Goal: Task Accomplishment & Management: Complete application form

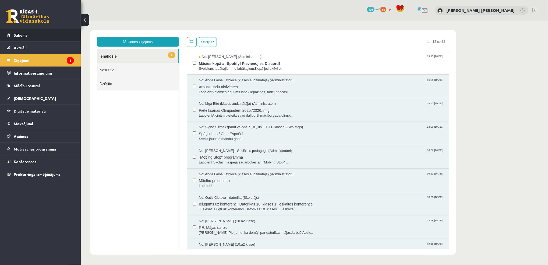
click at [23, 32] on link "Sākums" at bounding box center [40, 35] width 67 height 12
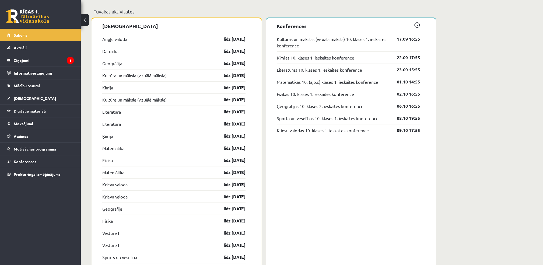
scroll to position [477, 0]
click at [111, 65] on link "Ģeogrāfija" at bounding box center [112, 64] width 20 height 6
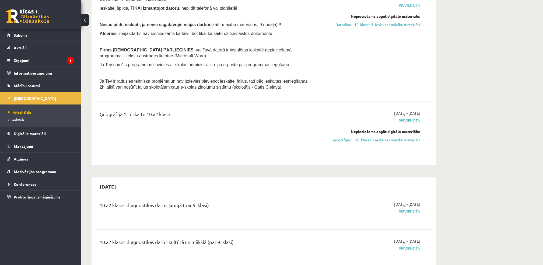
scroll to position [145, 0]
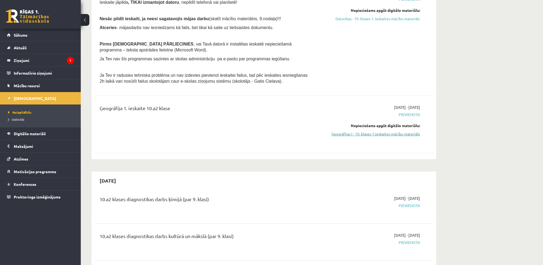
click at [392, 133] on link "Ģeogrāfijas I - 10. klases 1.ieskaites mācību materiāls" at bounding box center [368, 134] width 101 height 6
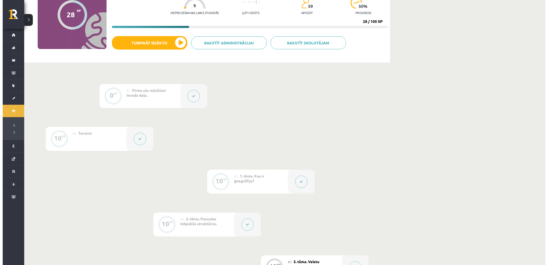
scroll to position [60, 0]
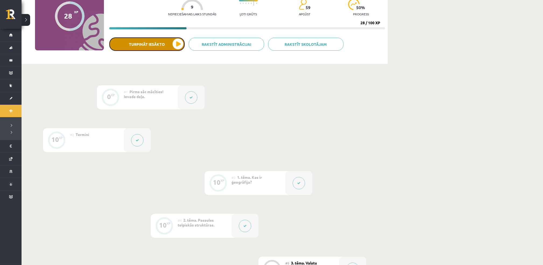
click at [150, 45] on button "Turpināt iesākto" at bounding box center [146, 43] width 75 height 13
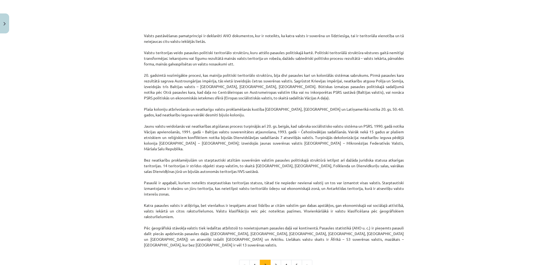
scroll to position [337, 0]
click at [276, 259] on button "3" at bounding box center [275, 264] width 11 height 11
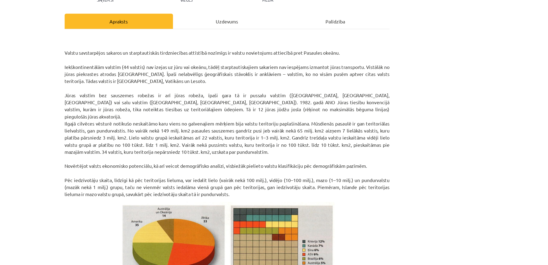
scroll to position [29, 0]
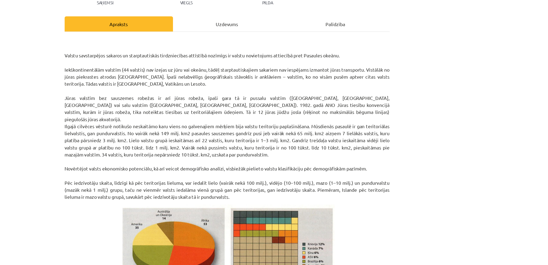
click at [271, 58] on div "Uzdevums" at bounding box center [274, 56] width 87 height 12
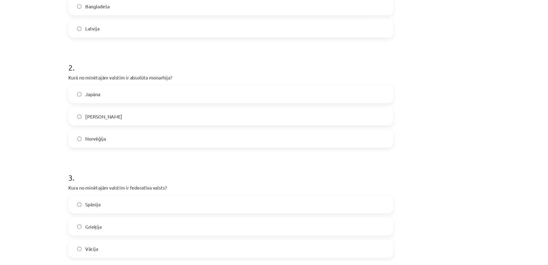
scroll to position [0, 0]
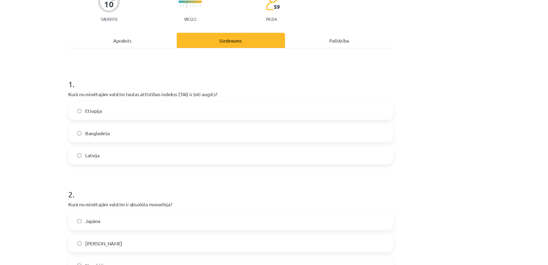
click at [187, 86] on div "Apraksts" at bounding box center [187, 85] width 87 height 12
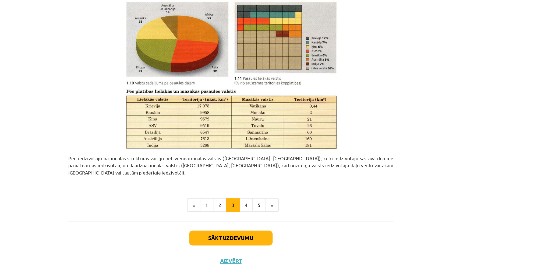
scroll to position [59, 0]
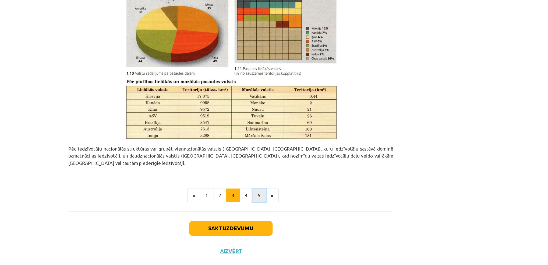
click at [291, 204] on button "5" at bounding box center [296, 209] width 11 height 11
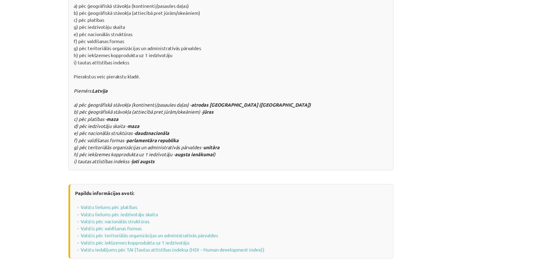
scroll to position [633, 0]
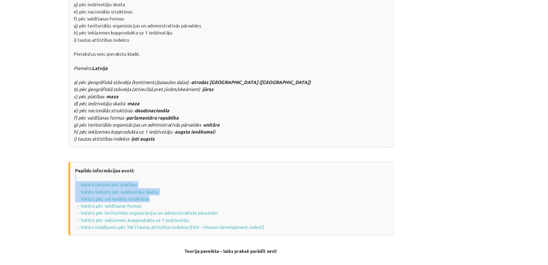
drag, startPoint x: 366, startPoint y: 120, endPoint x: 306, endPoint y: 136, distance: 62.1
click at [306, 136] on div "Papildu informācijas avoti: ▫️ Valstu lielums pēc platības ▫️ Valstu lielums pē…" at bounding box center [274, 158] width 260 height 59
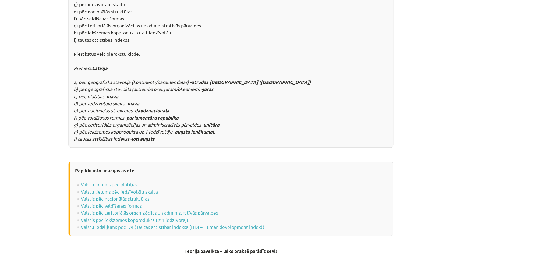
click at [432, 96] on div "Mācību tēma: Ģeogrāfijas i - 10. klases 1.ieskaites mācību materiāls #5 3. tēma…" at bounding box center [274, 132] width 548 height 265
click at [306, 215] on li "»" at bounding box center [307, 220] width 10 height 11
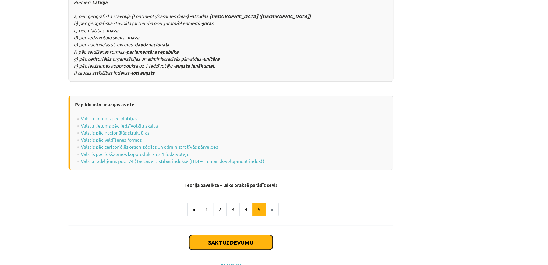
click at [274, 241] on button "Sākt uzdevumu" at bounding box center [274, 247] width 67 height 12
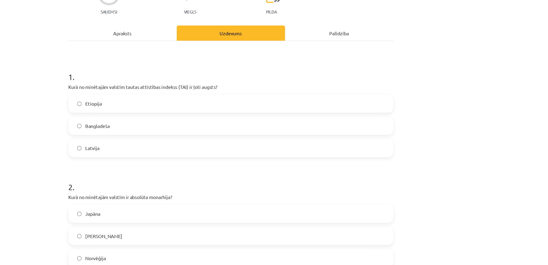
scroll to position [60, 0]
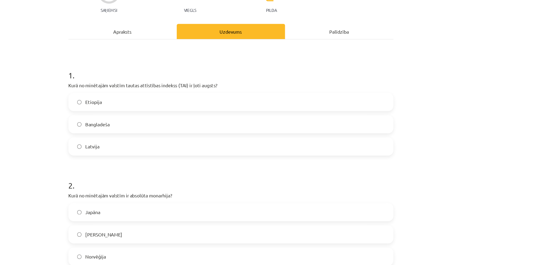
click at [485, 40] on div "Mācību tēma: Ģeogrāfijas i - 10. klases 1.ieskaites mācību materiāls #5 3. tēma…" at bounding box center [274, 132] width 548 height 265
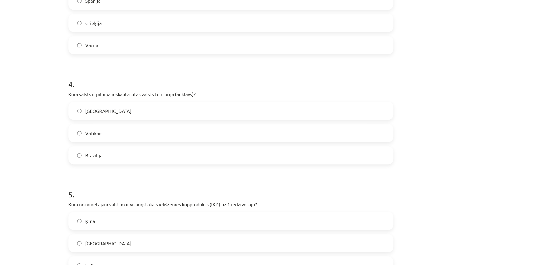
scroll to position [264, 0]
click at [152, 156] on label "Vatikāns" at bounding box center [274, 158] width 259 height 13
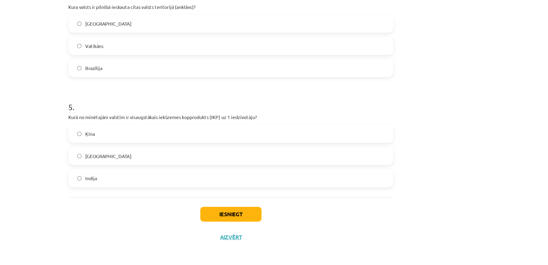
click at [151, 176] on label "ASV" at bounding box center [274, 177] width 259 height 13
click at [272, 226] on button "Iesniegt" at bounding box center [274, 224] width 49 height 12
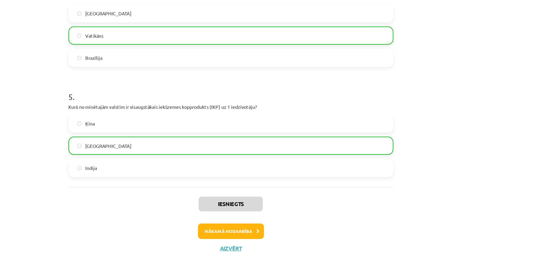
scroll to position [351, 0]
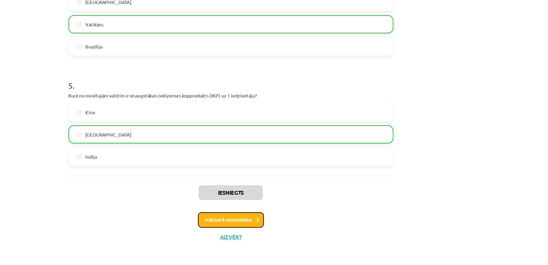
click at [272, 226] on button "Nākamā nodarbība" at bounding box center [274, 229] width 53 height 12
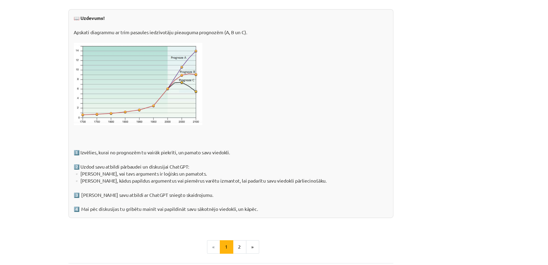
scroll to position [58, 0]
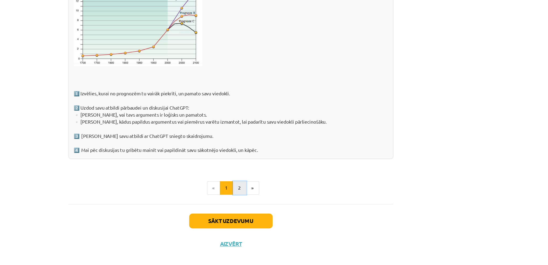
click at [276, 197] on button "2" at bounding box center [281, 197] width 11 height 11
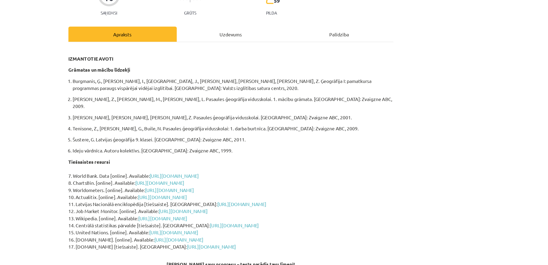
scroll to position [71, 0]
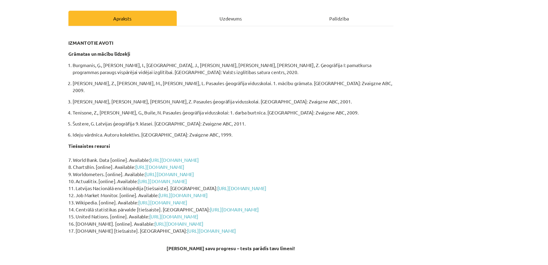
click at [269, 11] on div "Uzdevums" at bounding box center [274, 15] width 87 height 12
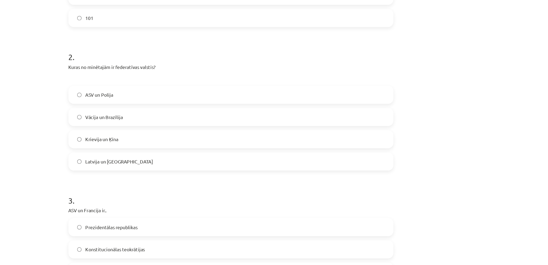
scroll to position [137, 0]
click at [153, 145] on label "Vācija un Brazīlija" at bounding box center [274, 145] width 259 height 13
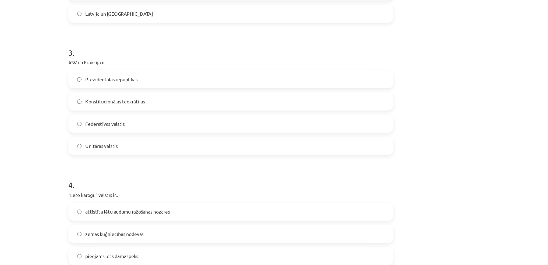
scroll to position [255, 0]
click at [150, 119] on label "Prezidentālas republikas" at bounding box center [274, 115] width 259 height 13
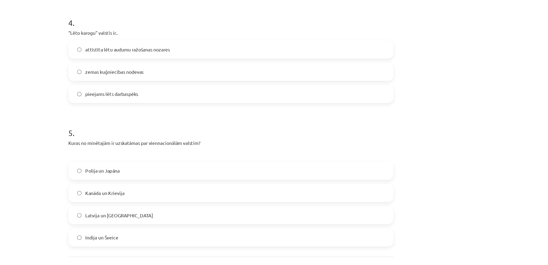
scroll to position [377, 0]
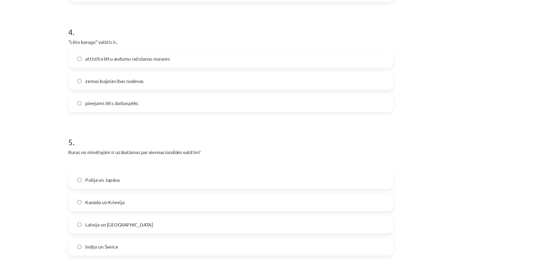
click at [150, 132] on label "pieejams lēts darbaspēks" at bounding box center [274, 135] width 259 height 13
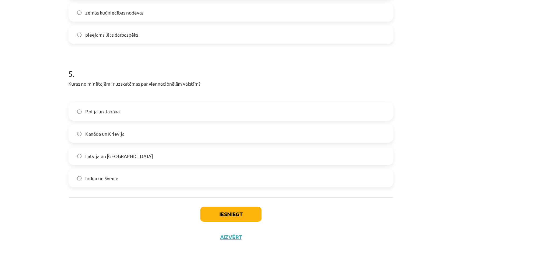
click at [148, 144] on label "Polija un Japāna" at bounding box center [274, 141] width 259 height 13
click at [260, 223] on button "Iesniegt" at bounding box center [274, 224] width 49 height 12
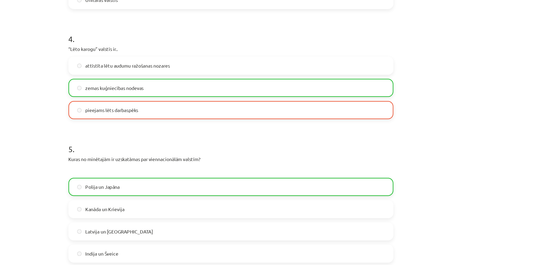
scroll to position [449, 0]
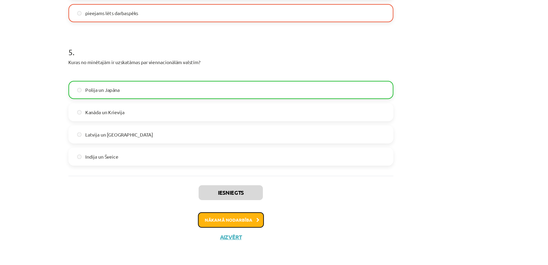
click at [266, 229] on button "Nākamā nodarbība" at bounding box center [274, 229] width 53 height 12
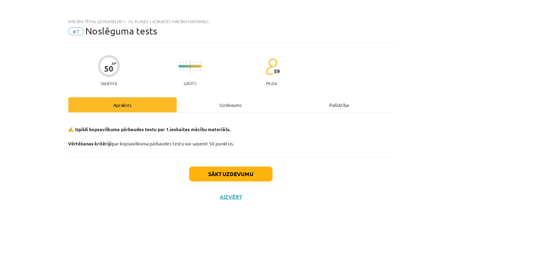
scroll to position [58, 0]
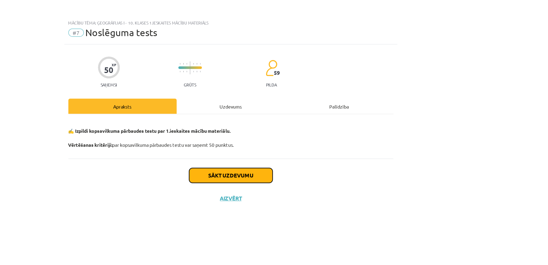
click at [288, 141] on button "Sākt uzdevumu" at bounding box center [274, 141] width 67 height 12
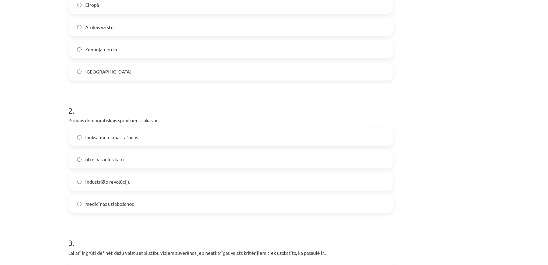
scroll to position [85, 0]
click at [172, 195] on span "industriālo revolūciju" at bounding box center [176, 198] width 36 height 6
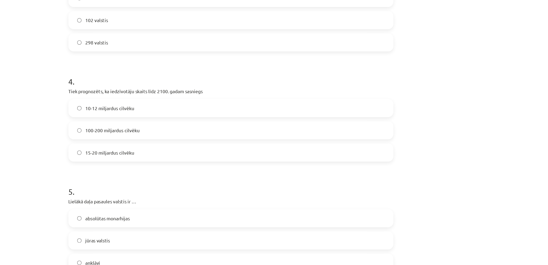
scroll to position [320, 0]
click at [148, 136] on label "10-12 miljardus cilvēku" at bounding box center [274, 138] width 259 height 13
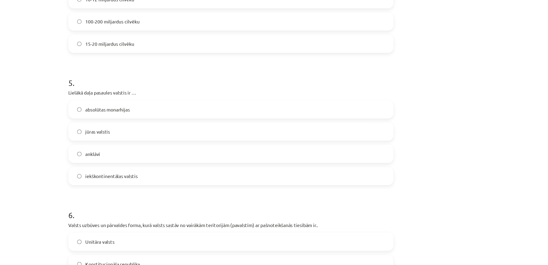
scroll to position [413, 0]
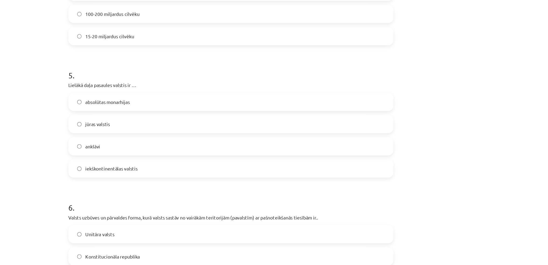
click at [154, 186] on label "iekškontinentālas valstis" at bounding box center [274, 187] width 259 height 13
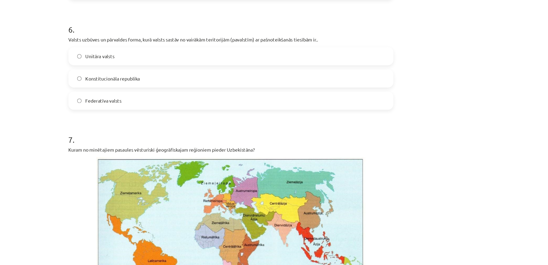
scroll to position [555, 0]
click at [148, 136] on label "Federatīva valsts" at bounding box center [274, 132] width 259 height 13
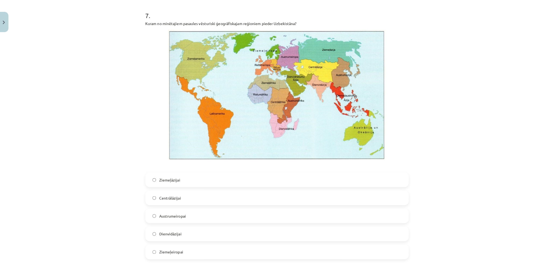
scroll to position [57, 0]
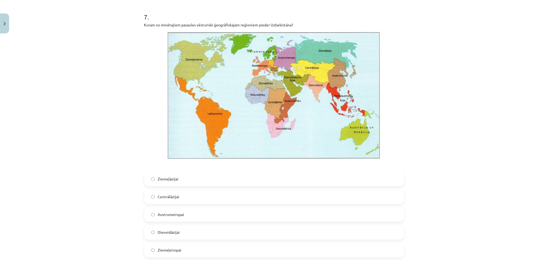
click at [158, 194] on span "Centrālāzijai" at bounding box center [169, 197] width 22 height 6
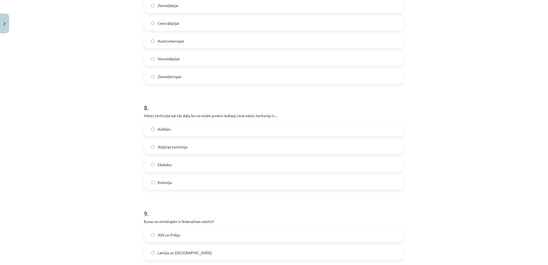
scroll to position [876, 0]
click at [152, 128] on label "Anklāvs" at bounding box center [274, 128] width 259 height 13
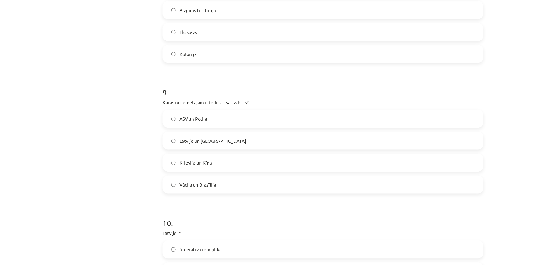
scroll to position [1074, 0]
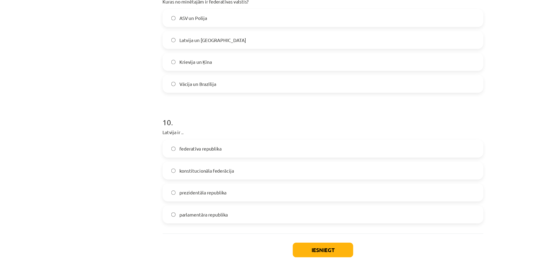
click at [150, 197] on label "parlamentāra republika" at bounding box center [274, 195] width 259 height 13
click at [261, 221] on button "Iesniegt" at bounding box center [274, 224] width 49 height 12
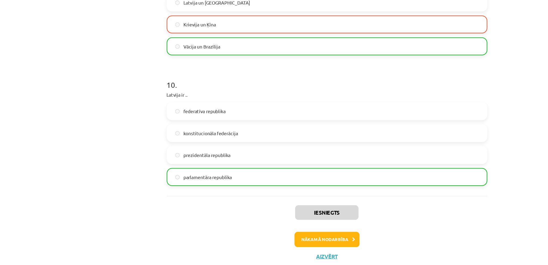
scroll to position [1091, 0]
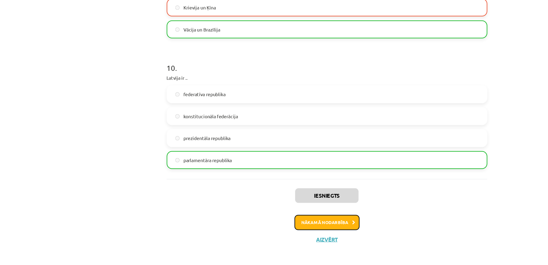
click at [283, 228] on button "Nākamā nodarbība" at bounding box center [274, 229] width 53 height 12
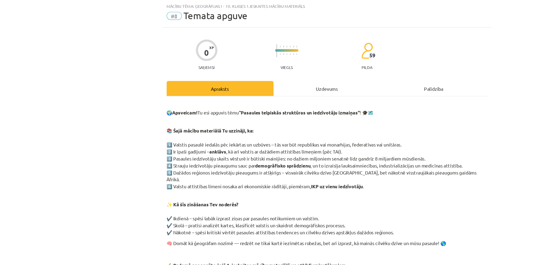
scroll to position [23, 0]
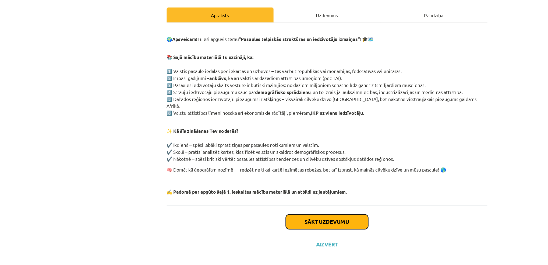
click at [278, 224] on button "Sākt uzdevumu" at bounding box center [274, 230] width 67 height 12
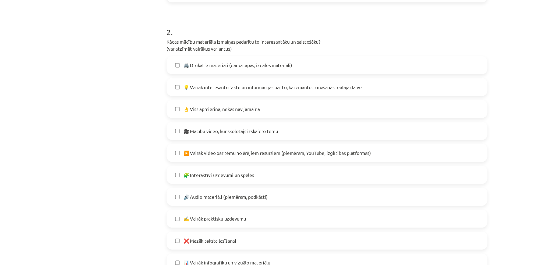
scroll to position [202, 0]
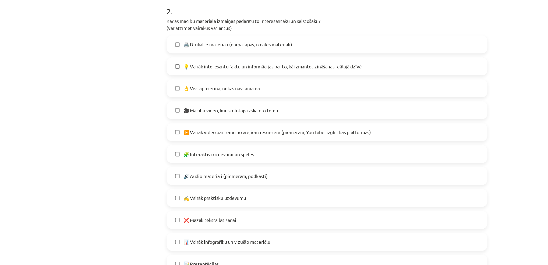
click at [153, 122] on label "👌 Viss apmierina, nekas nav jāmaina" at bounding box center [274, 121] width 259 height 13
click at [152, 121] on label "👌 Viss apmierina, nekas nav jāmaina" at bounding box center [274, 121] width 259 height 13
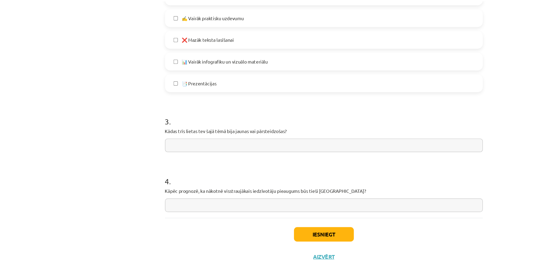
scroll to position [349, 0]
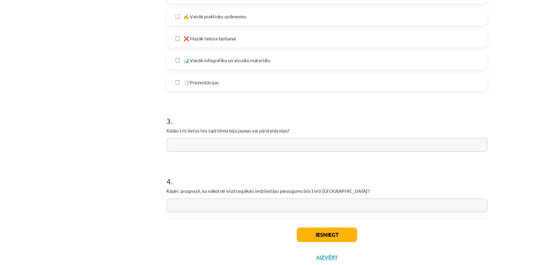
click at [198, 167] on input "text" at bounding box center [274, 167] width 260 height 11
click at [203, 212] on input "text" at bounding box center [274, 216] width 260 height 11
type input "**********"
click at [196, 168] on input "text" at bounding box center [274, 167] width 260 height 11
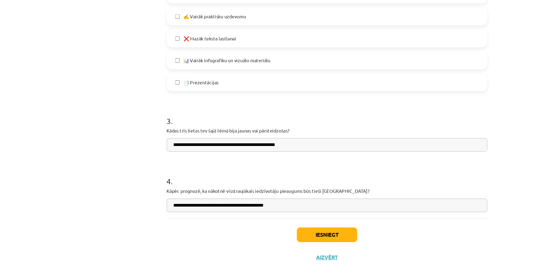
type input "**********"
click at [269, 235] on button "Iesniegt" at bounding box center [274, 240] width 49 height 12
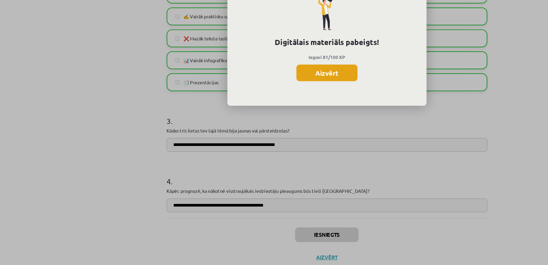
click at [276, 108] on button "Aizvērt" at bounding box center [274, 109] width 50 height 13
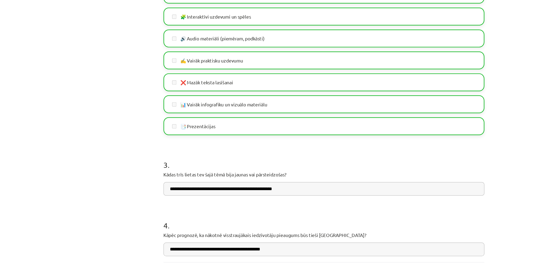
scroll to position [365, 0]
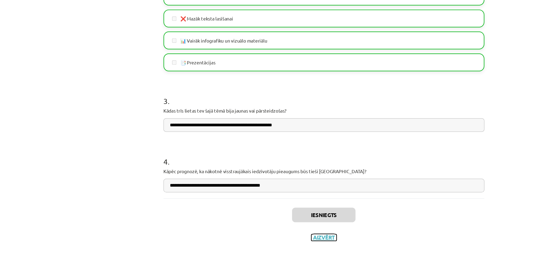
click at [266, 242] on button "Aizvērt" at bounding box center [271, 242] width 20 height 5
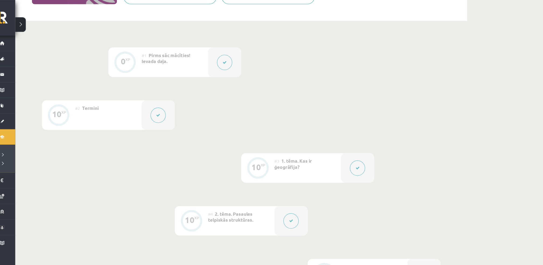
scroll to position [0, 0]
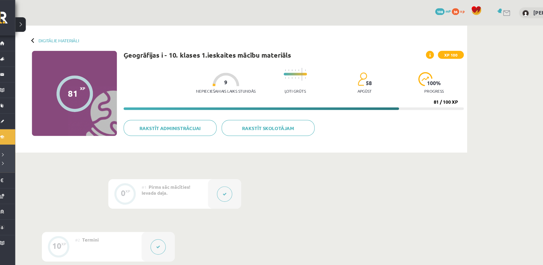
click at [24, 21] on button at bounding box center [26, 20] width 9 height 12
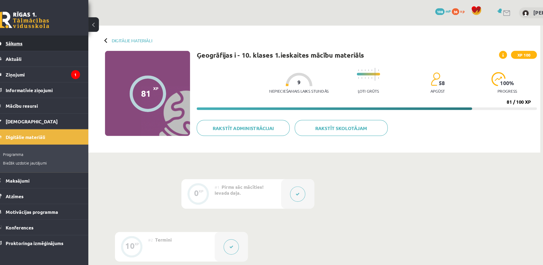
click at [22, 37] on link "Sākums" at bounding box center [40, 35] width 67 height 12
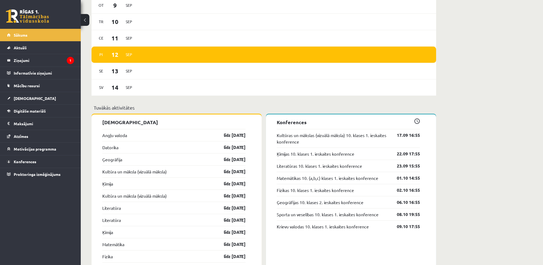
scroll to position [383, 0]
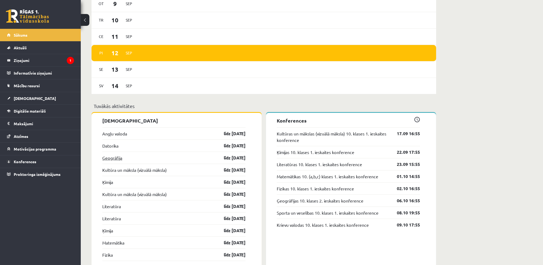
click at [122, 160] on link "Ģeogrāfija" at bounding box center [112, 157] width 20 height 6
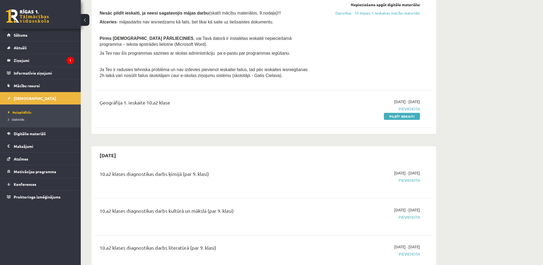
scroll to position [150, 0]
click at [392, 115] on link "Pildīt ieskaiti" at bounding box center [402, 116] width 36 height 7
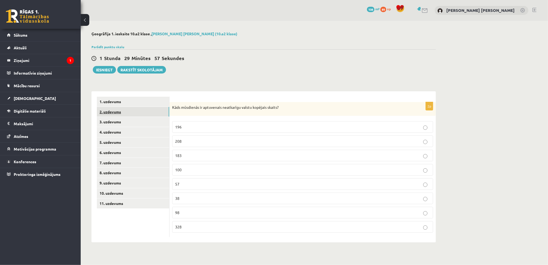
click at [138, 112] on link "2. uzdevums" at bounding box center [133, 112] width 72 height 10
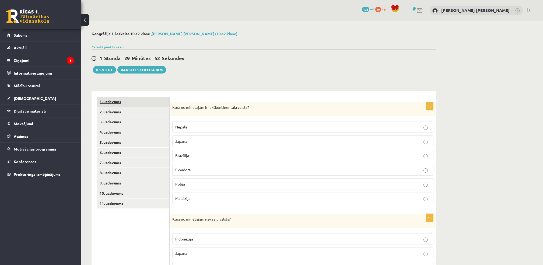
click at [111, 99] on link "1. uzdevums" at bounding box center [133, 102] width 72 height 10
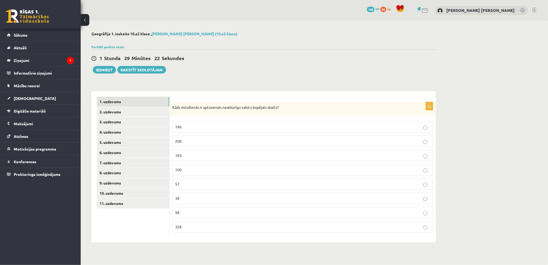
click at [191, 144] on label "208" at bounding box center [302, 141] width 261 height 12
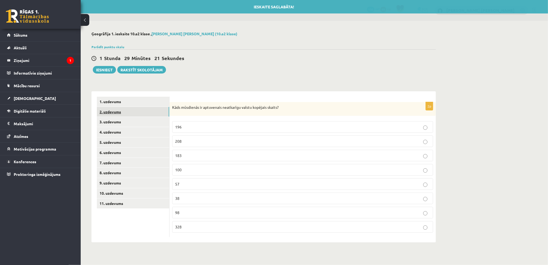
click at [124, 112] on link "2. uzdevums" at bounding box center [133, 112] width 72 height 10
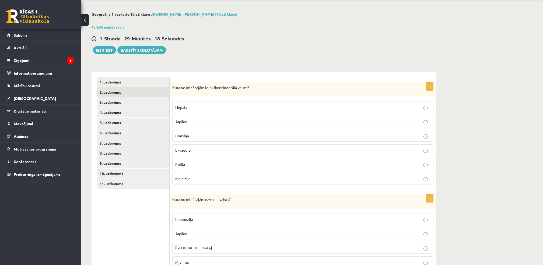
scroll to position [20, 0]
click at [341, 104] on p "Nepāla" at bounding box center [302, 107] width 255 height 6
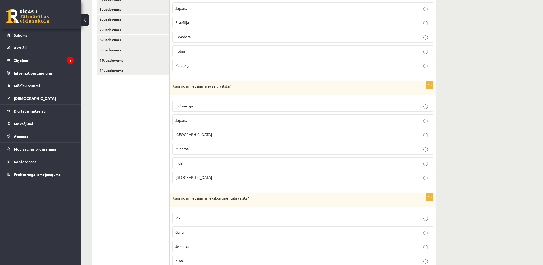
scroll to position [156, 0]
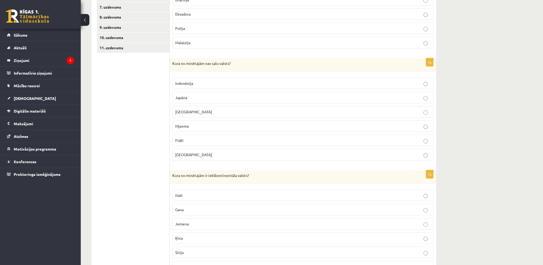
click at [495, 85] on div "Ģeogrāfija 1. ieskaite 10.a2 klase , Endija Elizabete Zēvalde (10.a2 klase) Par…" at bounding box center [312, 246] width 462 height 763
click at [332, 127] on p "Mjanma" at bounding box center [302, 126] width 255 height 6
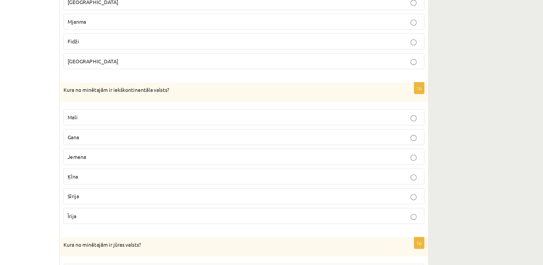
scroll to position [234, 0]
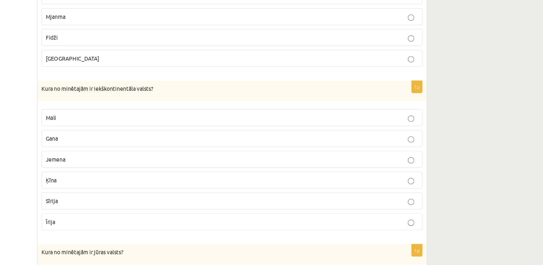
click at [401, 117] on p "Mali" at bounding box center [302, 117] width 255 height 6
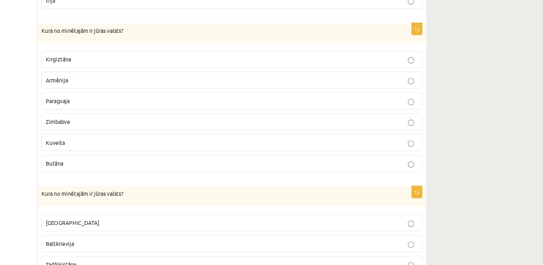
scroll to position [339, 0]
click at [279, 183] on p "Kuveita" at bounding box center [302, 181] width 255 height 6
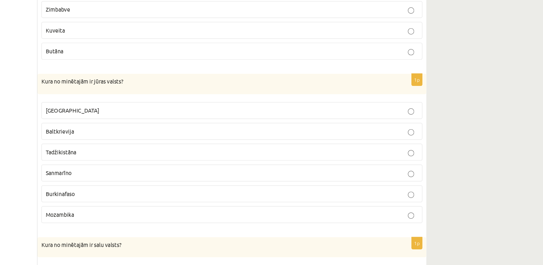
scroll to position [416, 0]
click at [206, 230] on p "Mozambika" at bounding box center [302, 230] width 255 height 6
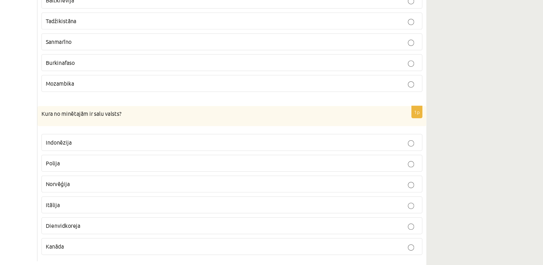
scroll to position [520, 0]
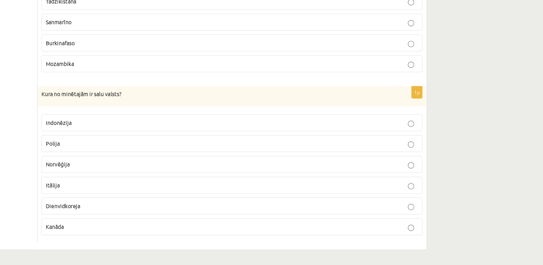
click at [184, 165] on span "Indonēzija" at bounding box center [184, 167] width 18 height 5
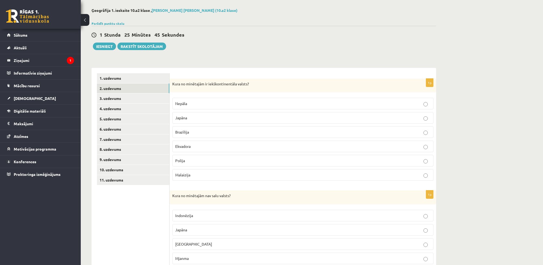
scroll to position [0, 0]
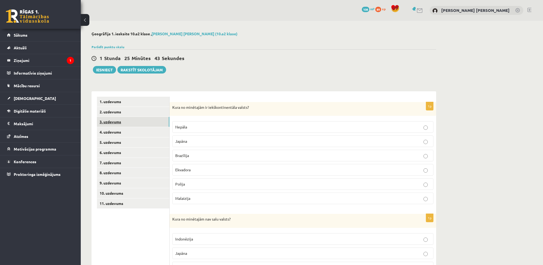
click at [110, 123] on link "3. uzdevums" at bounding box center [133, 122] width 72 height 10
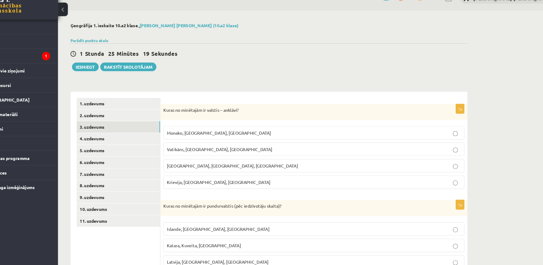
click at [297, 141] on p "Vatikāns, Lesoto, Sanmarīno" at bounding box center [302, 141] width 255 height 6
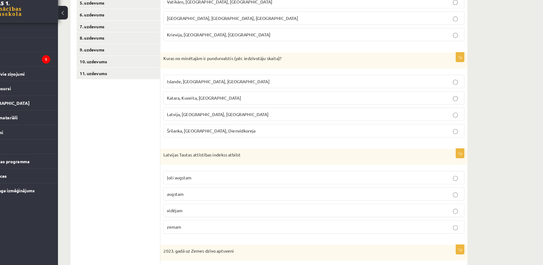
scroll to position [131, 0]
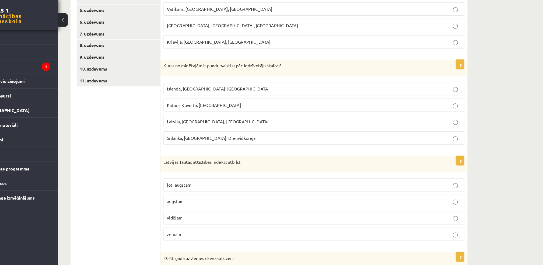
click at [194, 83] on label "Islande, Malta, Surinama" at bounding box center [302, 80] width 261 height 12
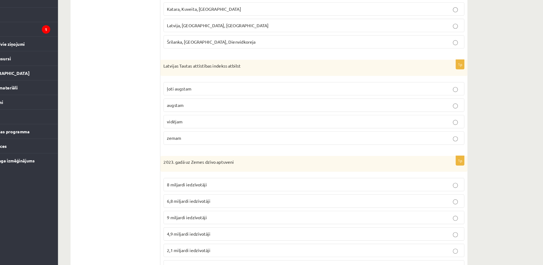
scroll to position [183, 0]
click at [205, 144] on label "vidējam" at bounding box center [302, 140] width 261 height 12
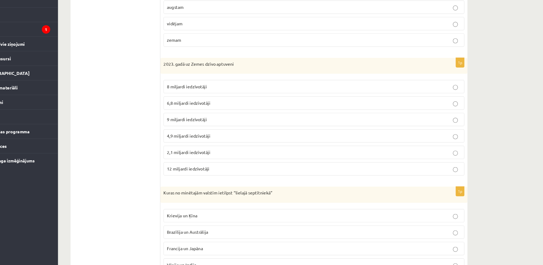
scroll to position [294, 0]
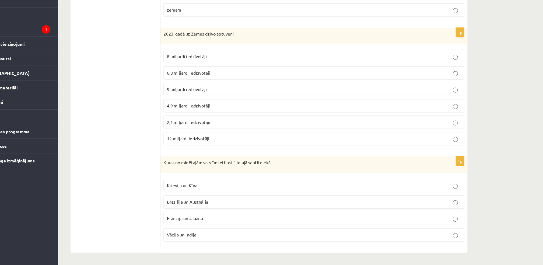
click at [197, 224] on span "Francija un Japāna" at bounding box center [190, 224] width 31 height 5
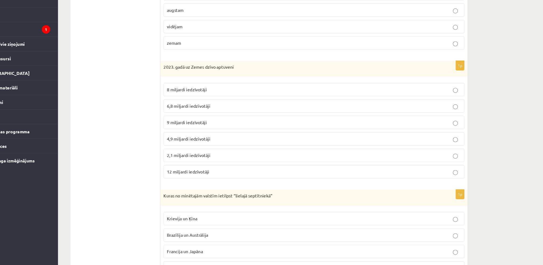
scroll to position [265, 0]
click at [213, 109] on p "8 miljardi iedzīvotāji" at bounding box center [302, 112] width 255 height 6
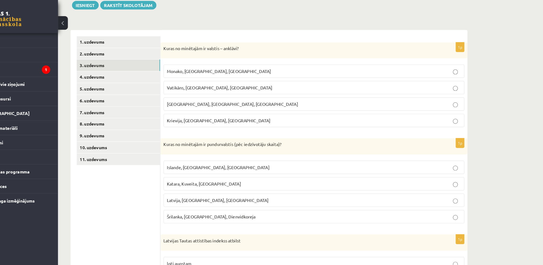
scroll to position [61, 0]
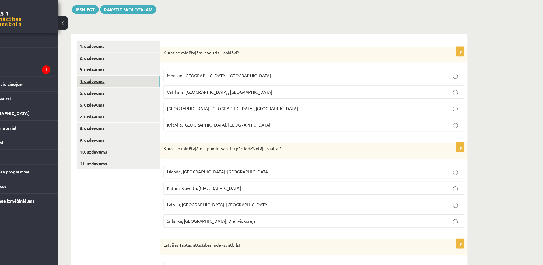
click at [120, 71] on link "4. uzdevums" at bounding box center [133, 71] width 72 height 10
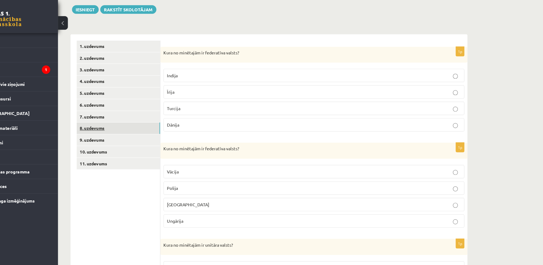
click at [118, 112] on link "8. uzdevums" at bounding box center [133, 111] width 72 height 10
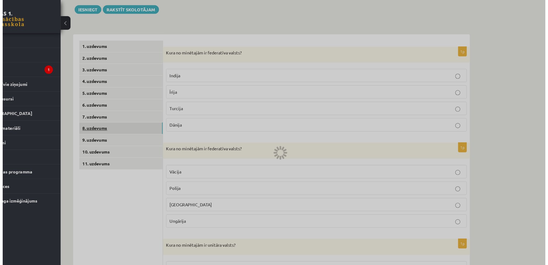
scroll to position [0, 0]
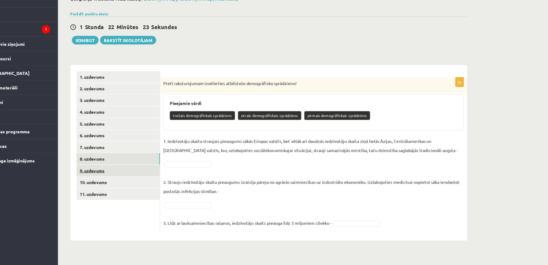
click at [117, 183] on link "9. uzdevums" at bounding box center [133, 183] width 72 height 10
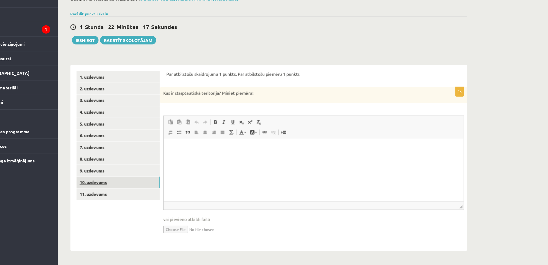
click at [110, 191] on link "10. uzdevums" at bounding box center [133, 193] width 72 height 10
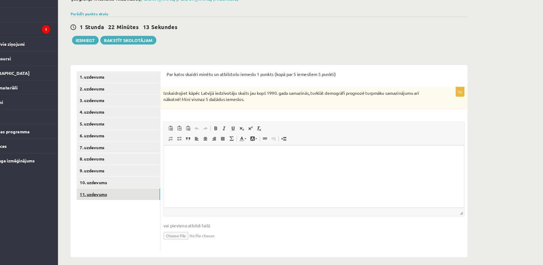
click at [111, 199] on link "11. uzdevums" at bounding box center [133, 203] width 72 height 10
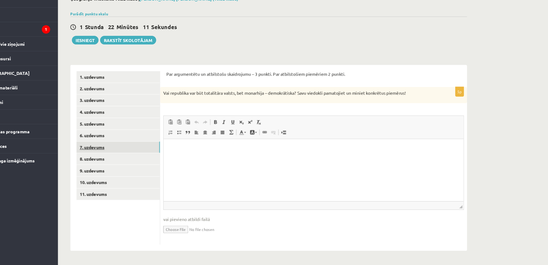
click at [110, 164] on link "7. uzdevums" at bounding box center [133, 163] width 72 height 10
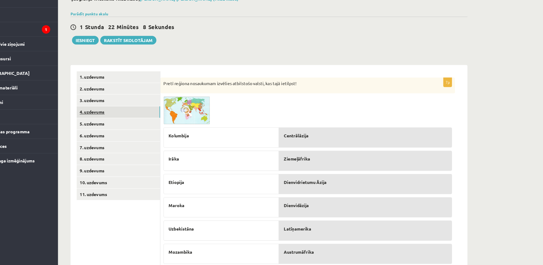
click at [110, 133] on link "4. uzdevums" at bounding box center [133, 132] width 72 height 10
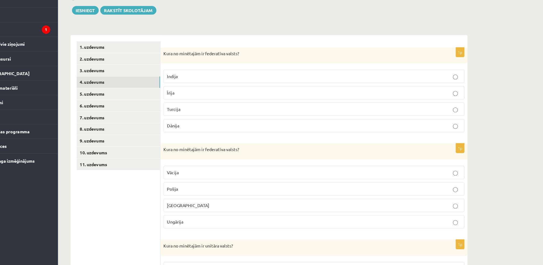
scroll to position [26, 0]
click at [233, 96] on label "Indija" at bounding box center [302, 101] width 261 height 12
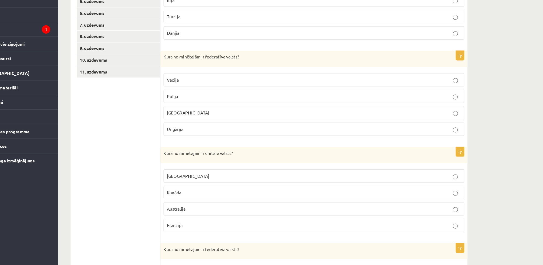
scroll to position [107, 0]
click at [179, 104] on span "Vācija" at bounding box center [180, 103] width 10 height 5
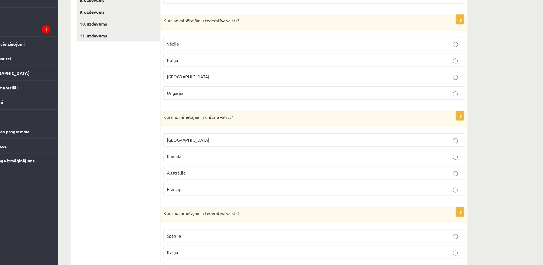
scroll to position [159, 0]
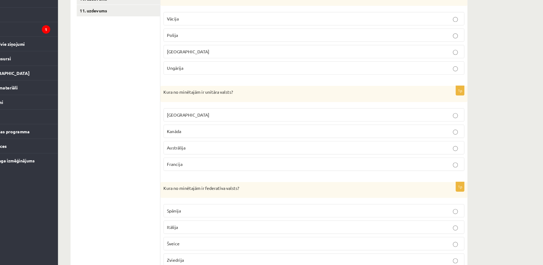
click at [196, 178] on p "Francija" at bounding box center [302, 177] width 255 height 6
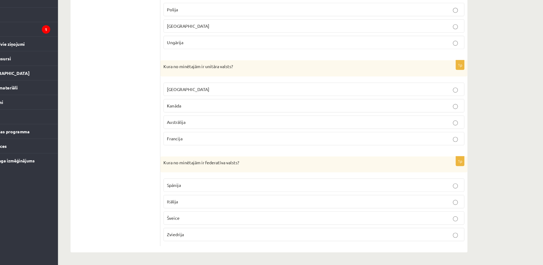
click at [180, 241] on p "Zviedrija" at bounding box center [302, 238] width 255 height 6
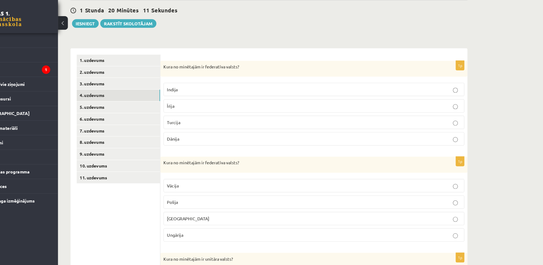
scroll to position [47, 0]
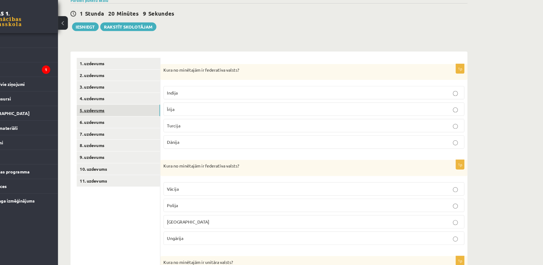
click at [118, 92] on link "5. uzdevums" at bounding box center [133, 96] width 72 height 10
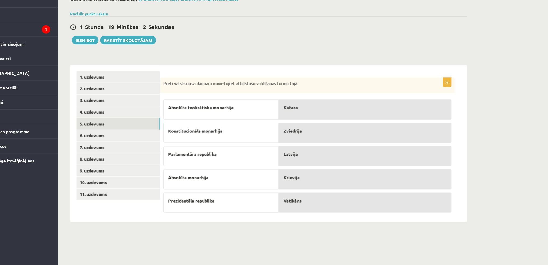
click at [300, 210] on p "Vatikāns" at bounding box center [348, 209] width 142 height 6
click at [115, 153] on link "6. uzdevums" at bounding box center [133, 152] width 72 height 10
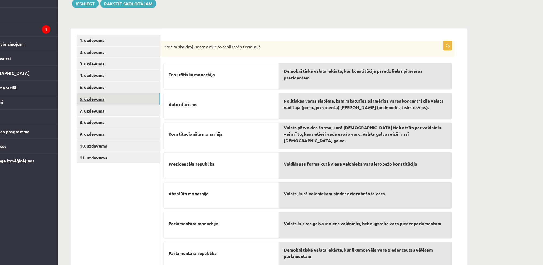
scroll to position [54, 0]
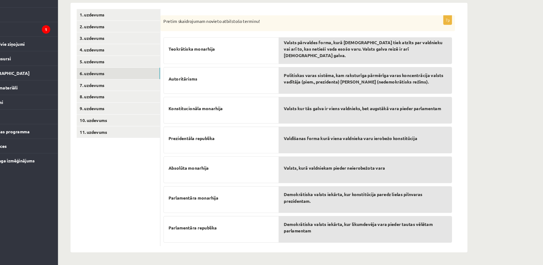
click at [302, 131] on span "Valsts kur tās galva ir viens valdnieks, bet augstākā vara pieder parlamentam" at bounding box center [345, 129] width 136 height 6
click at [300, 203] on span "Demokrātiska valsts iekārta, kur konstitūcija paredz lielas pilnvaras prezident…" at bounding box center [348, 206] width 142 height 11
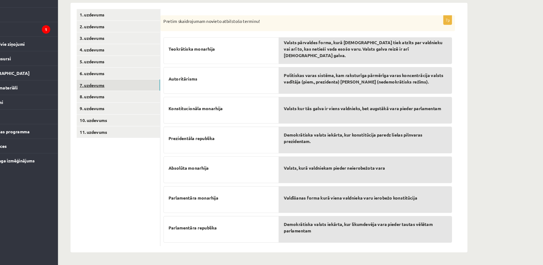
click at [114, 108] on link "7. uzdevums" at bounding box center [133, 109] width 72 height 10
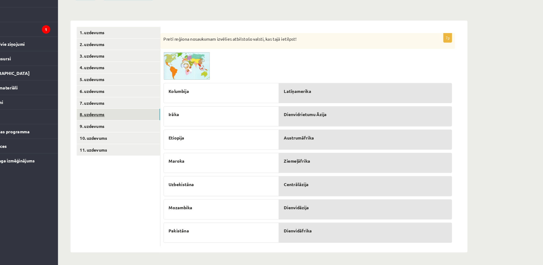
click at [115, 134] on link "8. uzdevums" at bounding box center [133, 134] width 72 height 10
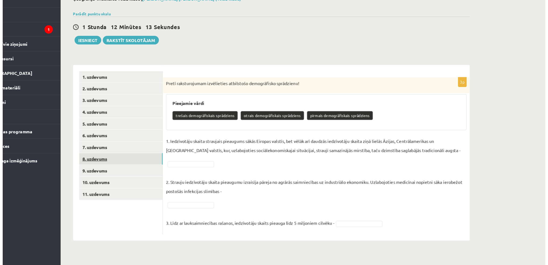
scroll to position [0, 0]
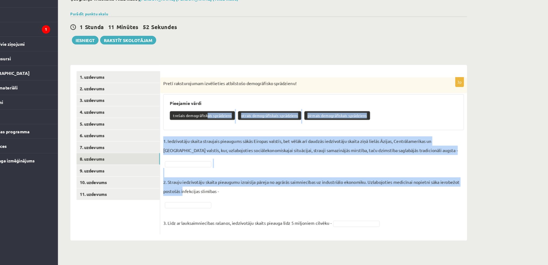
drag, startPoint x: 210, startPoint y: 137, endPoint x: 189, endPoint y: 202, distance: 67.7
click at [189, 202] on div "3p Pretī raksturojumam izvēlieties atbilstošo demogrāfisko sprādzienu! Pieejami…" at bounding box center [303, 170] width 266 height 136
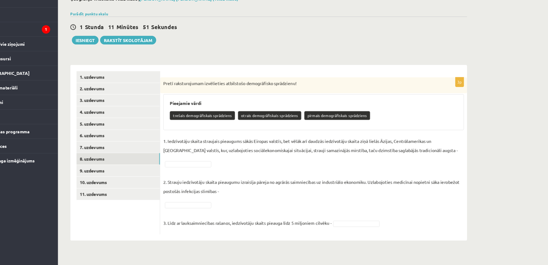
drag, startPoint x: 189, startPoint y: 202, endPoint x: 235, endPoint y: 212, distance: 46.8
click at [235, 212] on fieldset "1. Iedzīvotāju skaita straujais pieaugums sākās Eiropas valstīs, bet vēlāk arī …" at bounding box center [302, 194] width 261 height 82
click at [205, 137] on p "trešais demogrāfiskais sprādziens" at bounding box center [206, 135] width 57 height 8
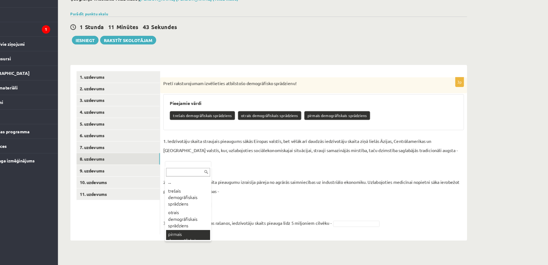
scroll to position [10, 0]
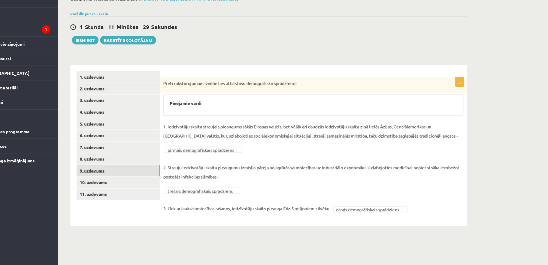
click at [114, 182] on link "9. uzdevums" at bounding box center [133, 183] width 72 height 10
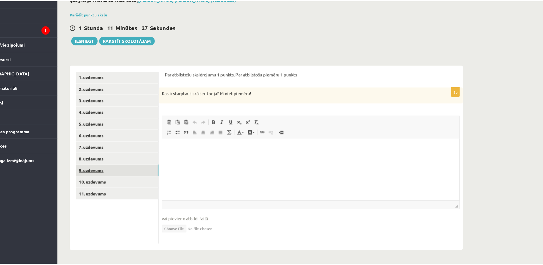
scroll to position [0, 0]
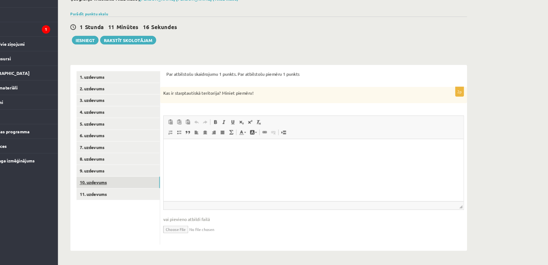
click at [115, 193] on link "10. uzdevums" at bounding box center [133, 193] width 72 height 10
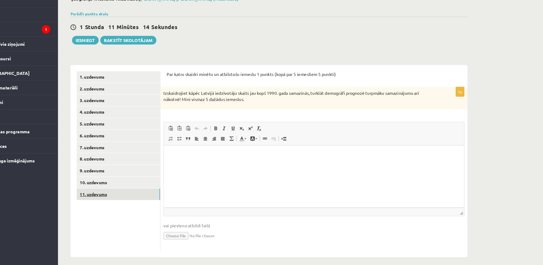
click at [114, 205] on link "11. uzdevums" at bounding box center [133, 203] width 72 height 10
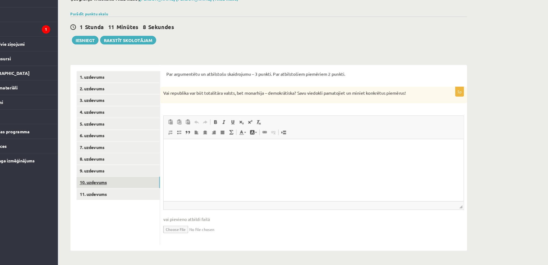
click at [115, 191] on link "10. uzdevums" at bounding box center [133, 193] width 72 height 10
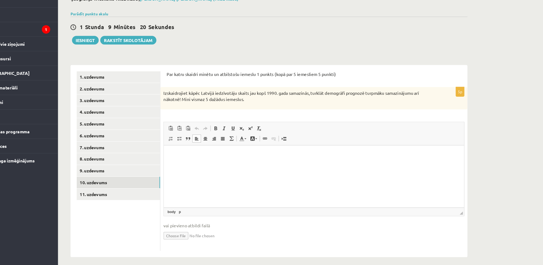
click at [192, 158] on html at bounding box center [294, 153] width 260 height 16
click at [280, 153] on p "**********" at bounding box center [293, 153] width 249 height 6
click at [357, 154] on p "**********" at bounding box center [293, 153] width 249 height 6
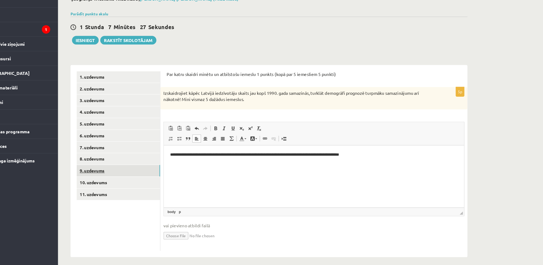
click at [121, 184] on link "9. uzdevums" at bounding box center [133, 183] width 72 height 10
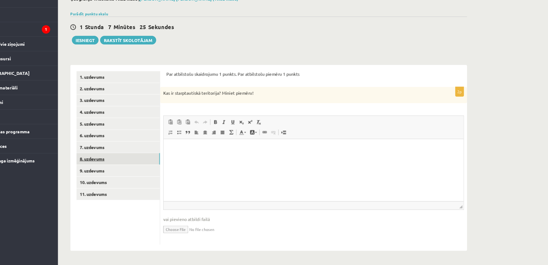
click at [111, 175] on link "8. uzdevums" at bounding box center [133, 173] width 72 height 10
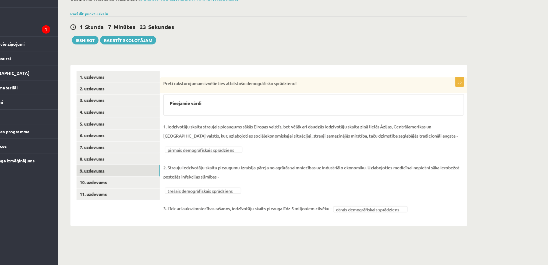
click at [112, 184] on link "9. uzdevums" at bounding box center [133, 183] width 72 height 10
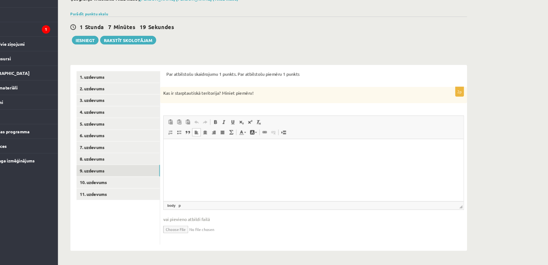
click at [212, 155] on html at bounding box center [294, 147] width 260 height 16
click at [118, 171] on link "8. uzdevums" at bounding box center [133, 173] width 72 height 10
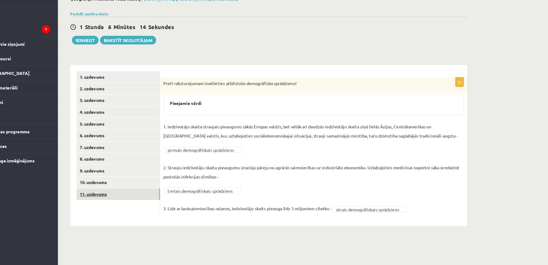
click at [115, 204] on link "11. uzdevums" at bounding box center [133, 203] width 72 height 10
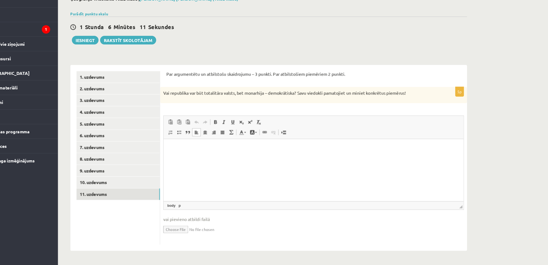
click at [180, 152] on html at bounding box center [294, 147] width 260 height 16
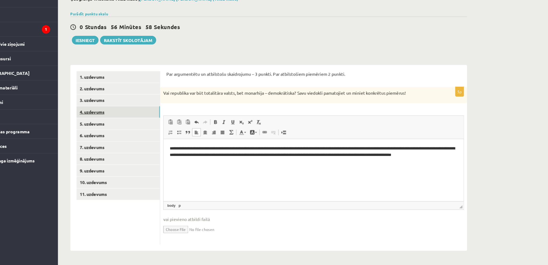
click at [112, 131] on link "4. uzdevums" at bounding box center [133, 132] width 72 height 10
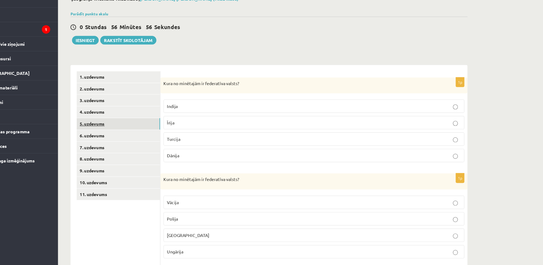
click at [112, 142] on link "5. uzdevums" at bounding box center [133, 142] width 72 height 10
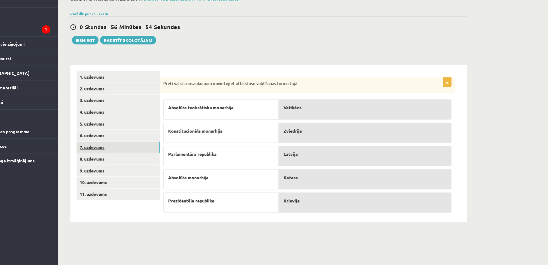
click at [112, 158] on link "7. uzdevums" at bounding box center [133, 163] width 72 height 10
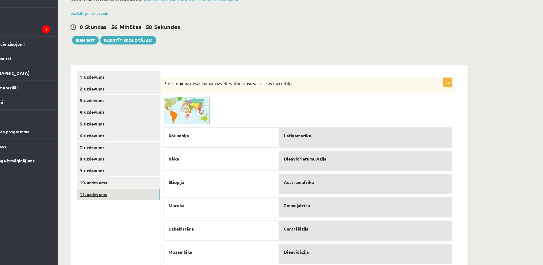
click at [113, 200] on link "11. uzdevums" at bounding box center [133, 203] width 72 height 10
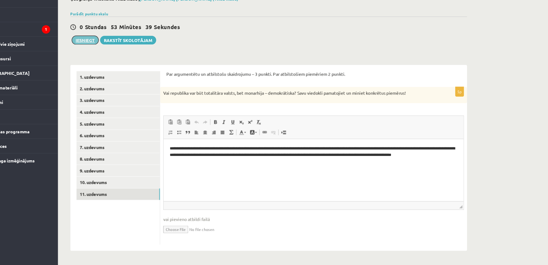
click at [106, 71] on button "Iesniegt" at bounding box center [104, 70] width 23 height 8
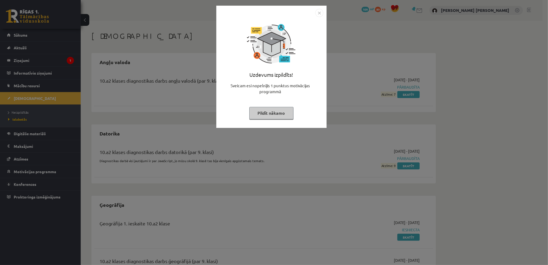
click at [319, 13] on img "Close" at bounding box center [319, 13] width 8 height 8
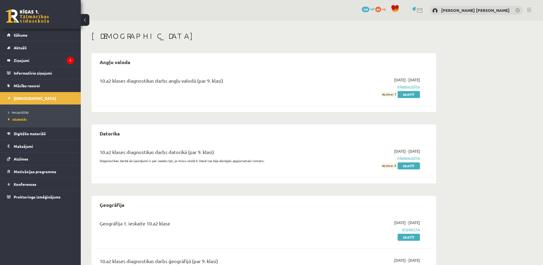
scroll to position [38, 0]
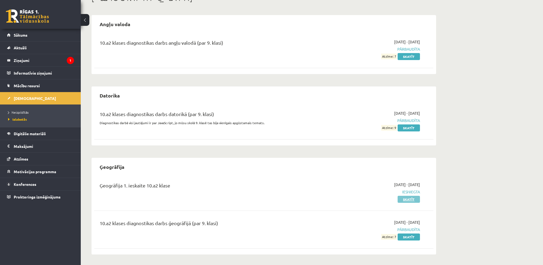
click at [407, 199] on link "Skatīt" at bounding box center [408, 199] width 22 height 7
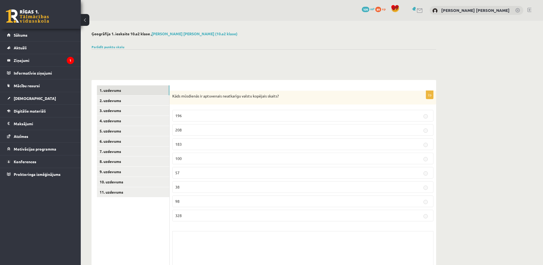
scroll to position [39, 0]
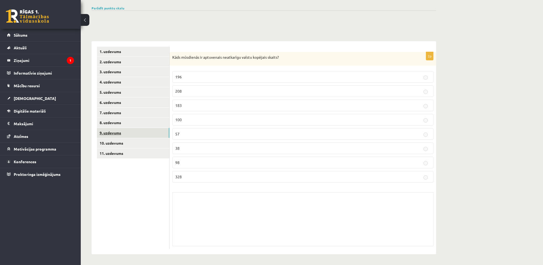
click at [141, 129] on link "9. uzdevums" at bounding box center [133, 133] width 72 height 10
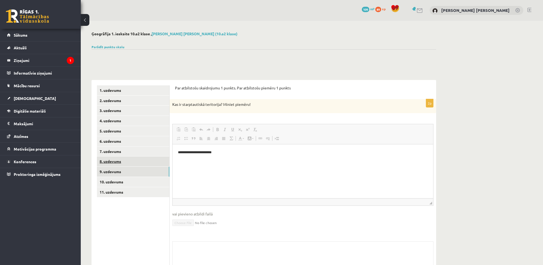
scroll to position [0, 0]
click at [110, 188] on link "11. uzdevums" at bounding box center [133, 192] width 72 height 10
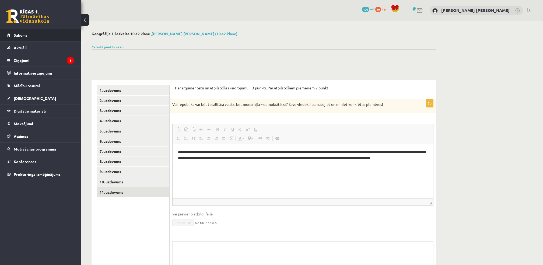
click at [25, 40] on link "Sākums" at bounding box center [40, 35] width 67 height 12
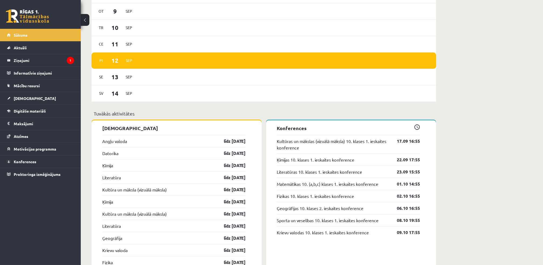
scroll to position [377, 0]
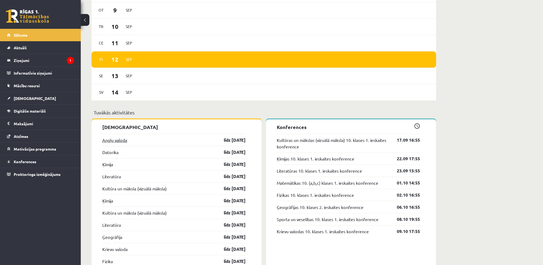
click at [122, 142] on link "Angļu valoda" at bounding box center [114, 140] width 25 height 6
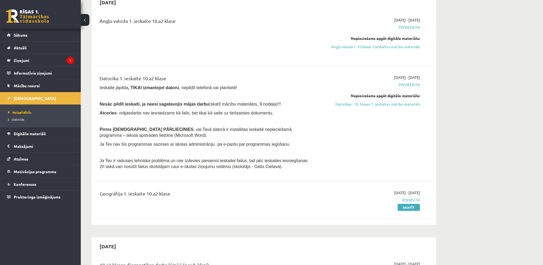
scroll to position [59, 0]
click at [401, 104] on link "Datorikas - 10. klases 1. ieskaites mācību materiāls" at bounding box center [368, 104] width 101 height 6
click at [363, 101] on link "Datorikas - 10. klases 1. ieskaites mācību materiāls" at bounding box center [368, 104] width 101 height 6
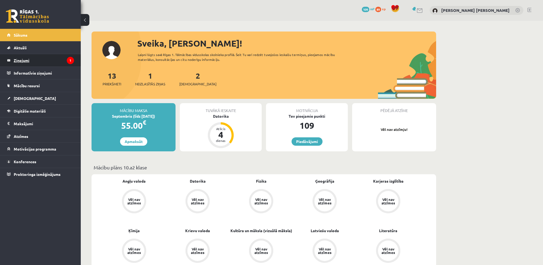
scroll to position [377, 0]
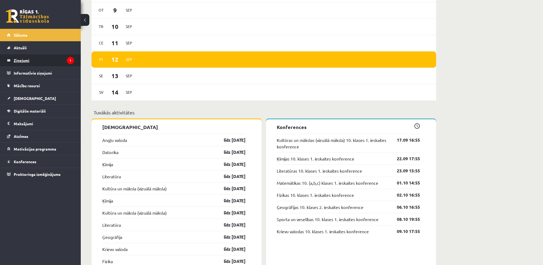
click at [16, 59] on legend "Ziņojumi 1" at bounding box center [44, 60] width 60 height 12
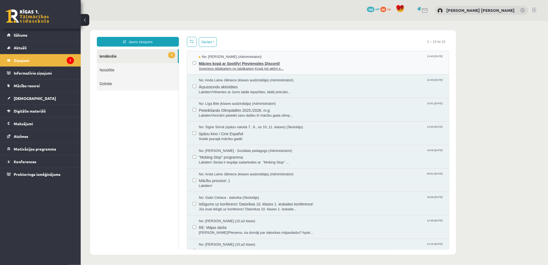
click at [222, 65] on span "Mācies kopā ar Spotify! Pievienojies Discord!" at bounding box center [321, 62] width 245 height 7
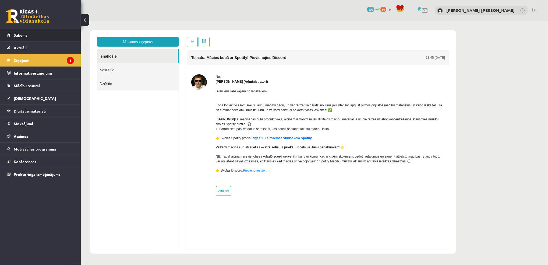
click at [29, 34] on link "Sākums" at bounding box center [40, 35] width 67 height 12
